Goal: Navigation & Orientation: Find specific page/section

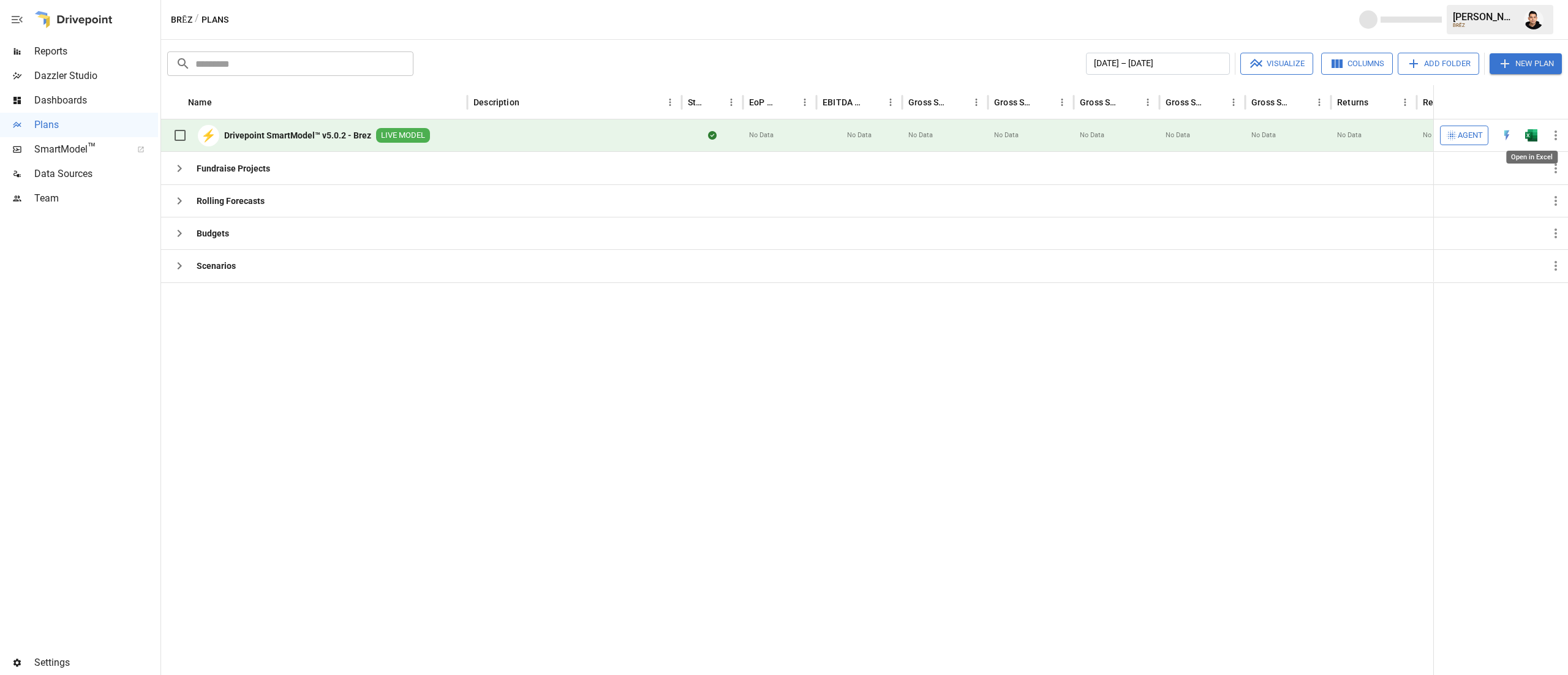
click at [1535, 128] on button "button" at bounding box center [1531, 136] width 39 height 18
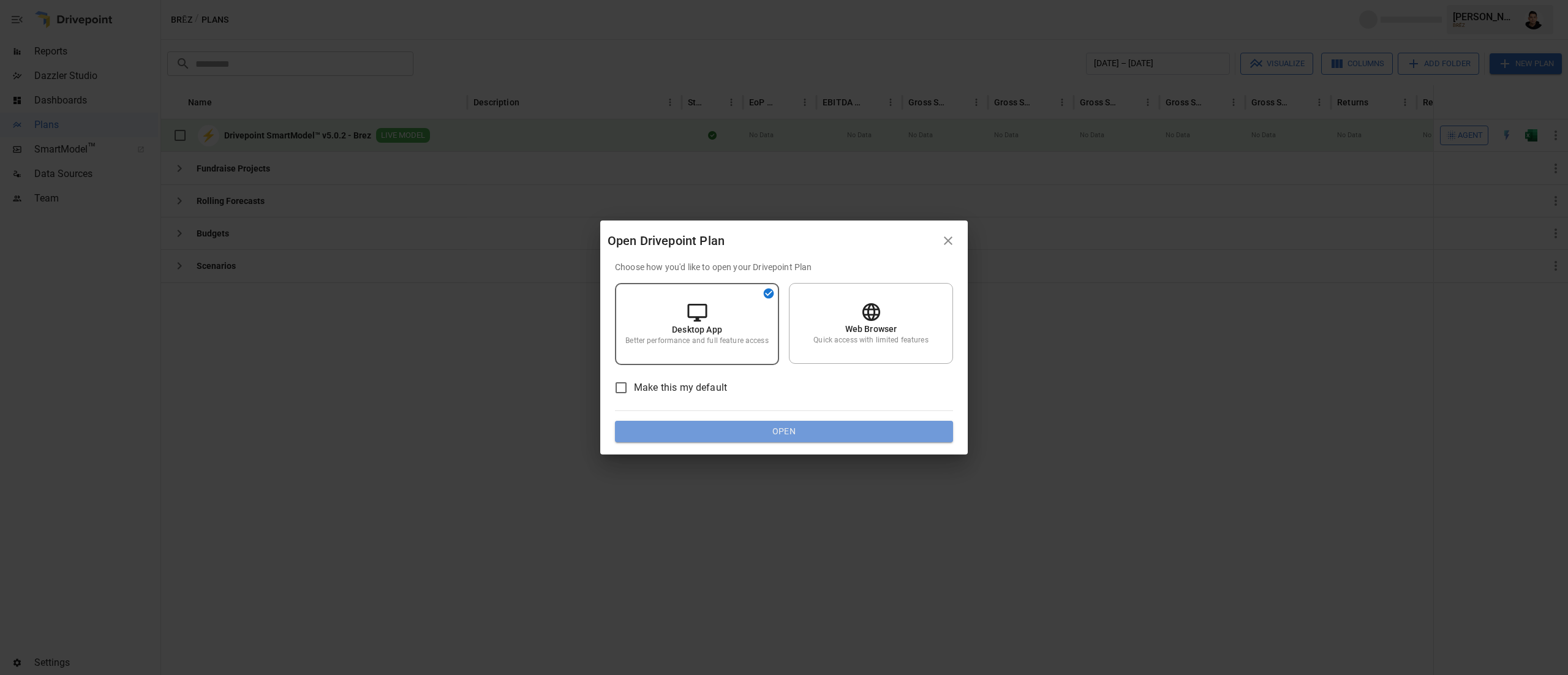
click at [875, 428] on button "Open" at bounding box center [784, 432] width 338 height 22
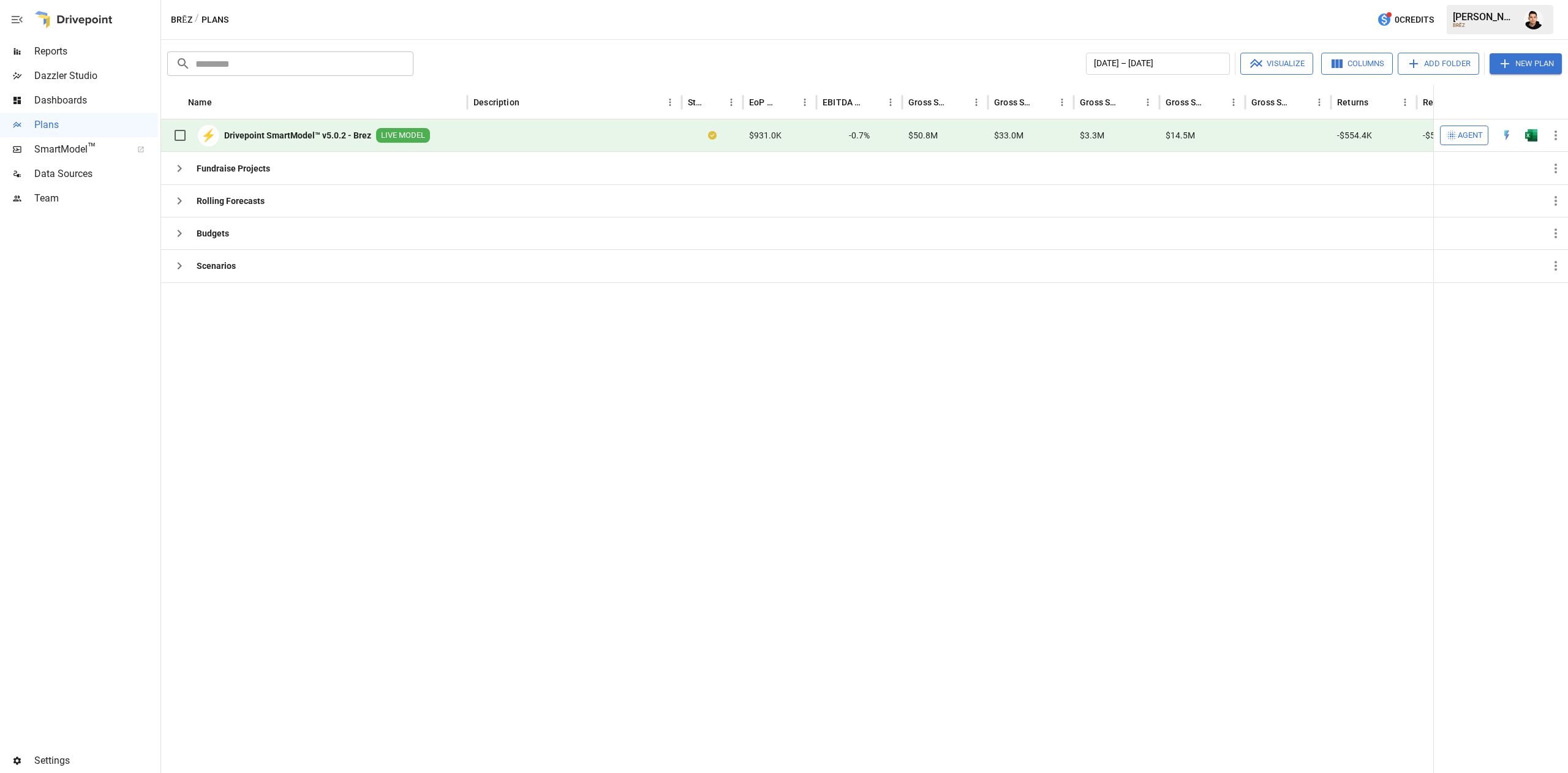
click at [81, 191] on span "Team" at bounding box center [96, 199] width 124 height 15
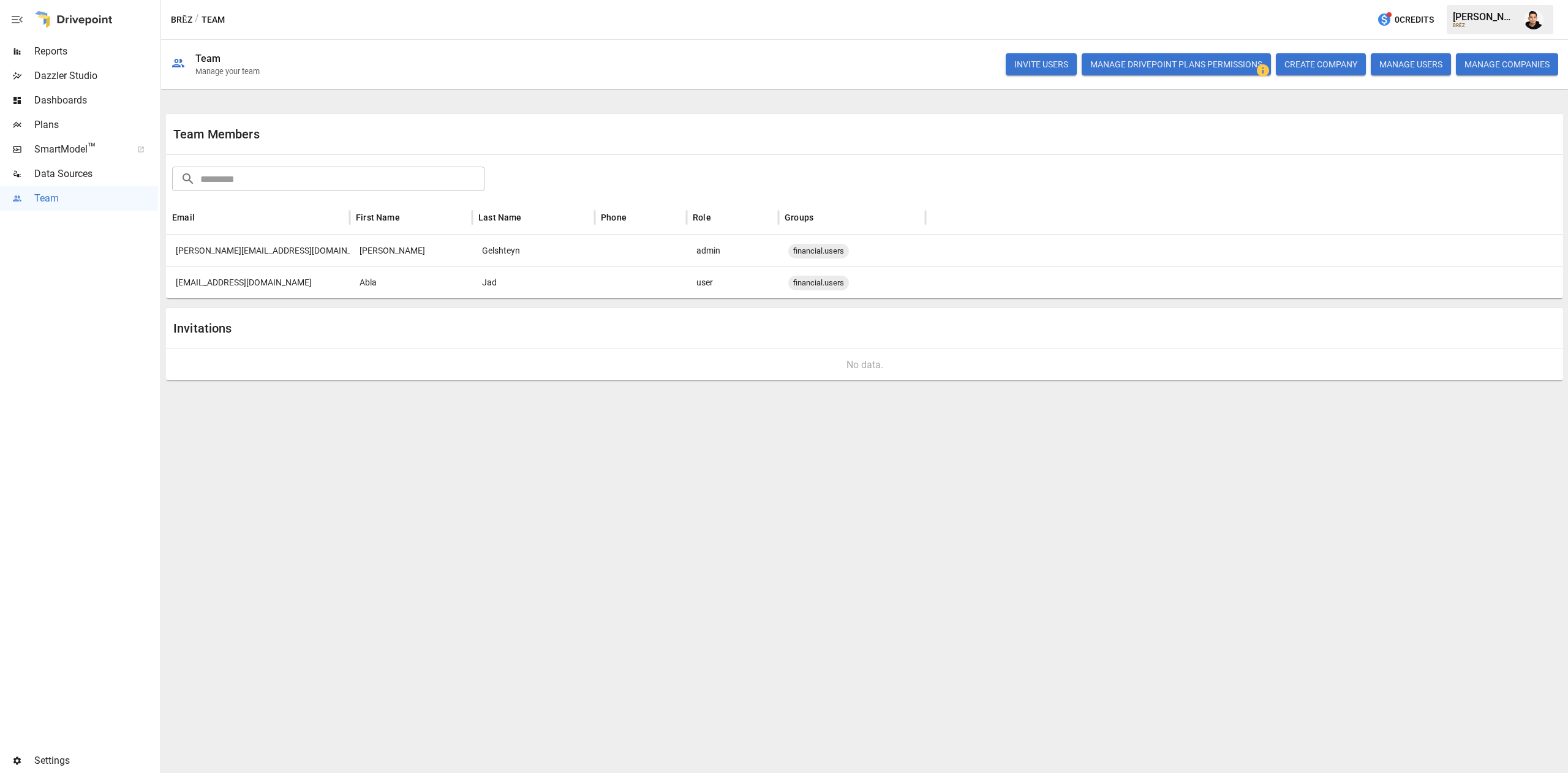
drag, startPoint x: 270, startPoint y: 282, endPoint x: 169, endPoint y: 279, distance: 101.0
click at [169, 279] on div "[EMAIL_ADDRESS][DOMAIN_NAME]" at bounding box center [258, 282] width 184 height 31
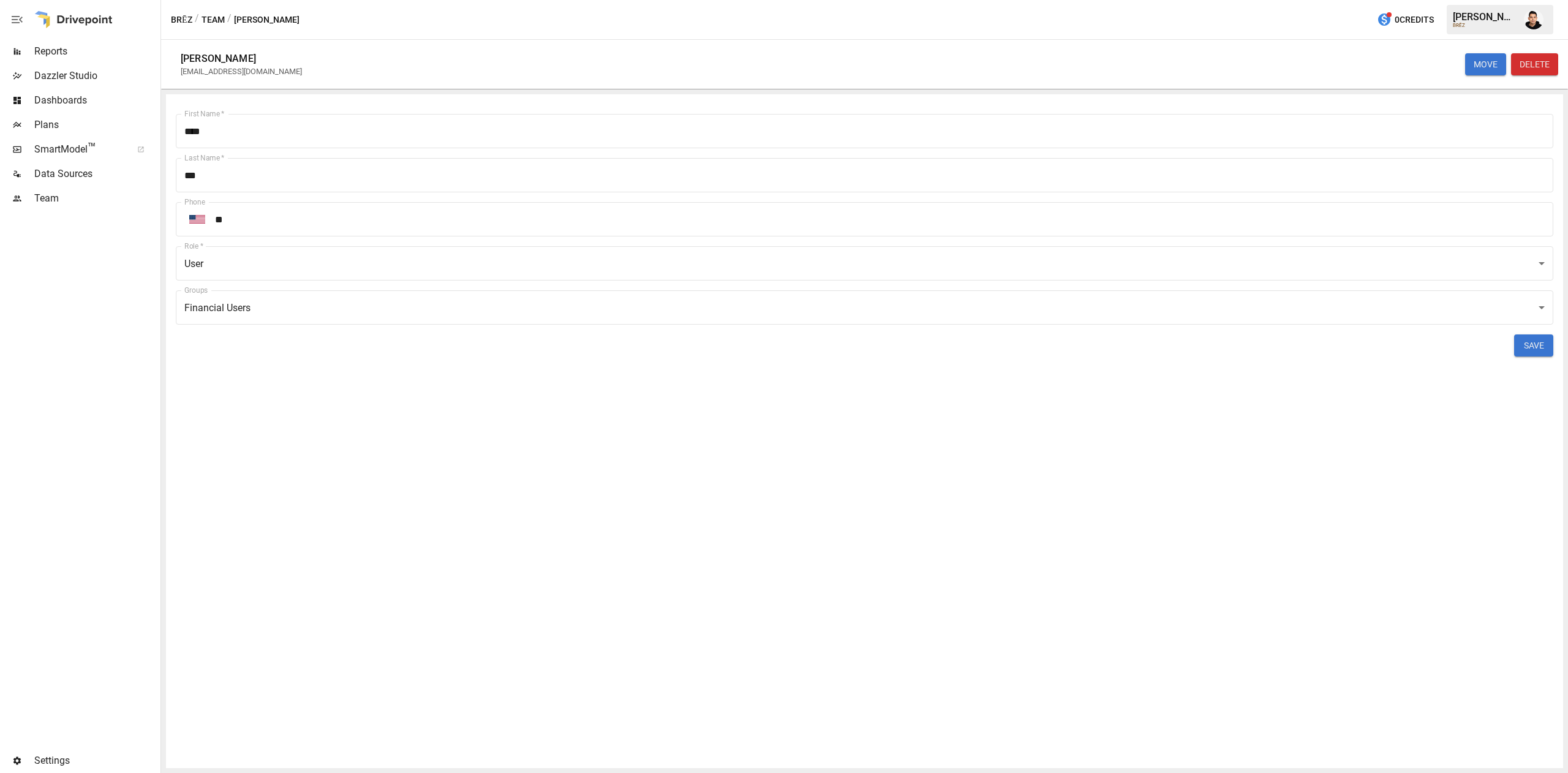
click at [84, 52] on span "Reports" at bounding box center [96, 52] width 124 height 15
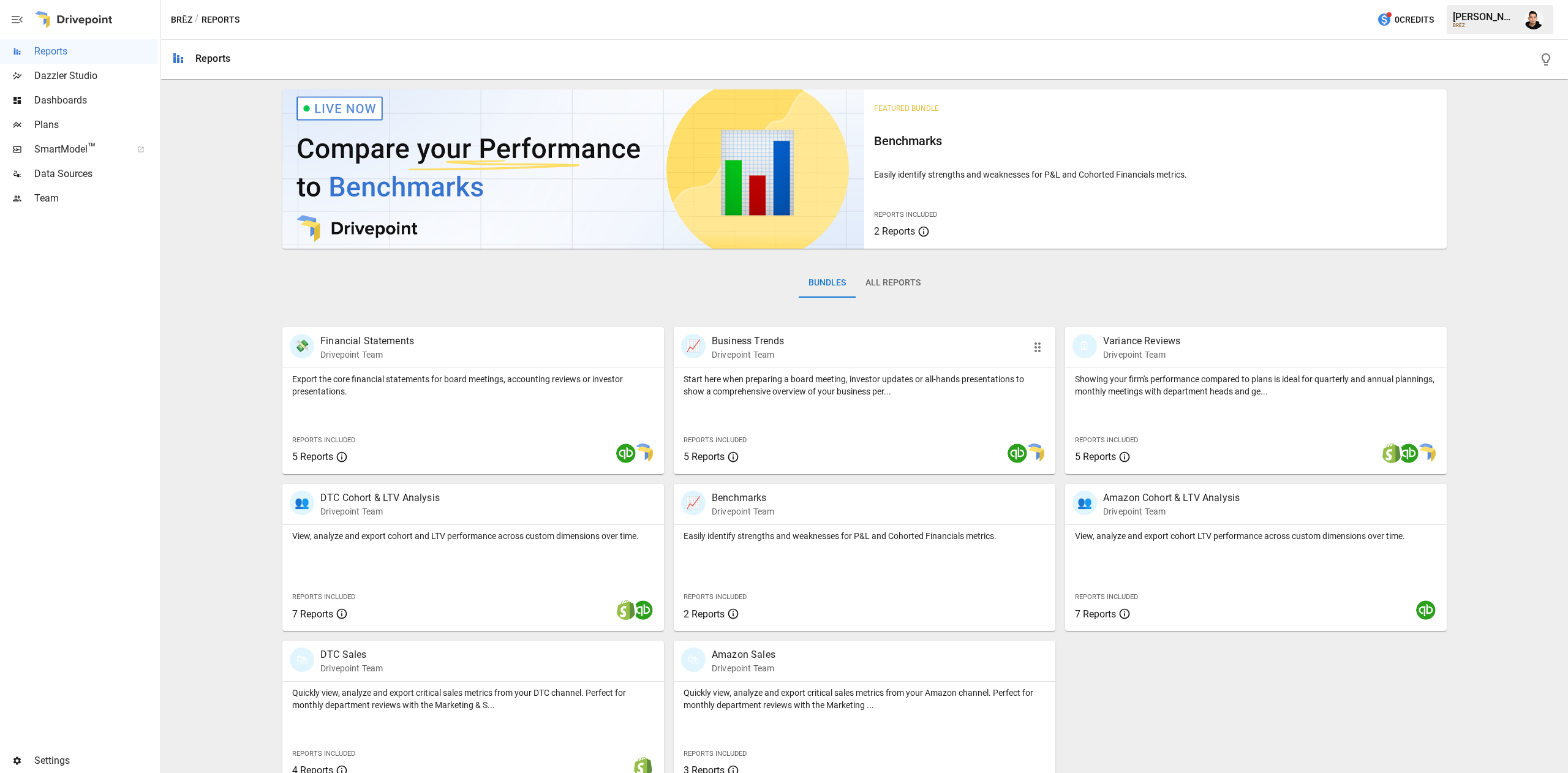
scroll to position [19, 0]
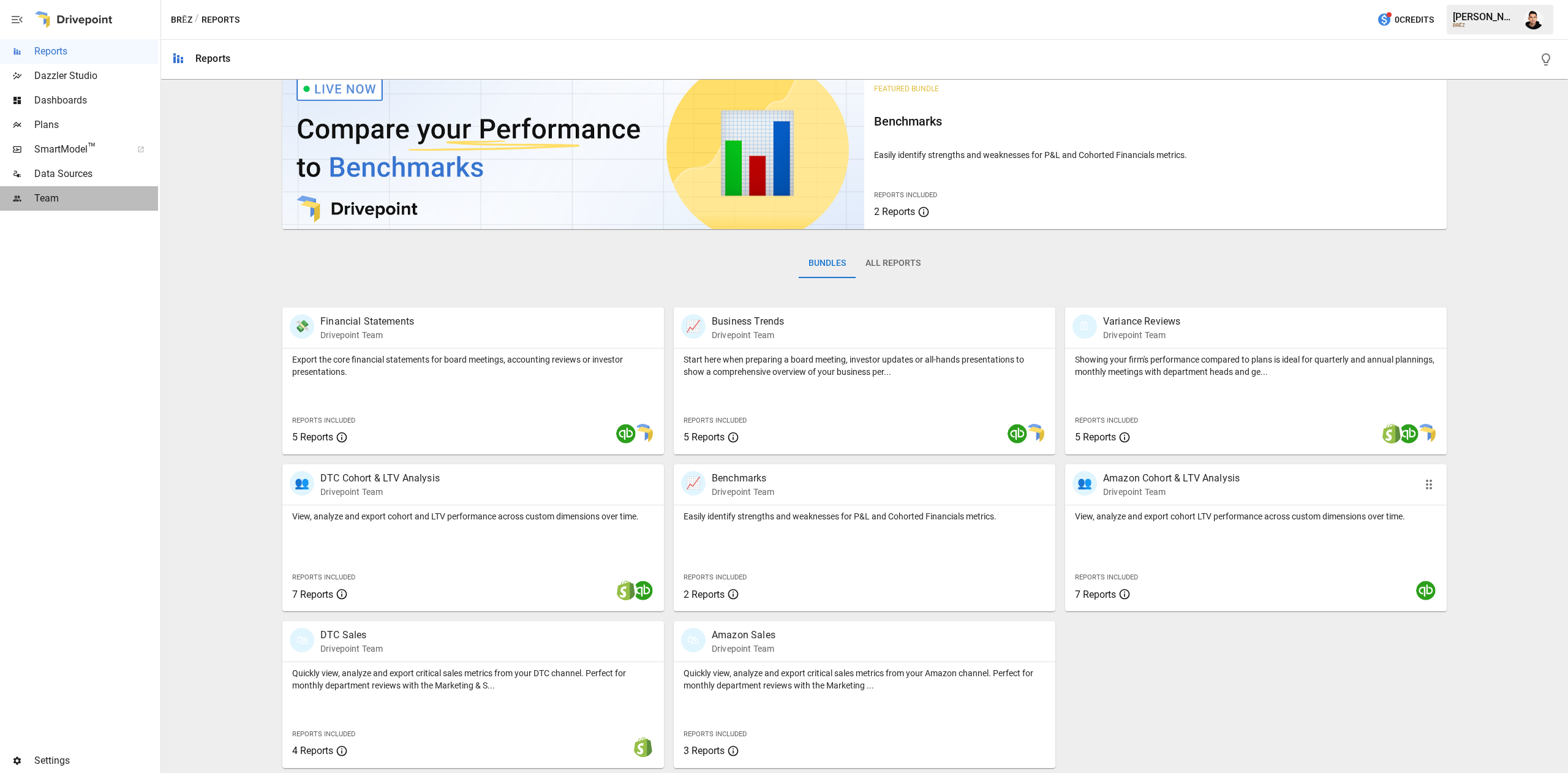
click at [64, 199] on span "Team" at bounding box center [96, 199] width 124 height 15
